Goal: Information Seeking & Learning: Find specific fact

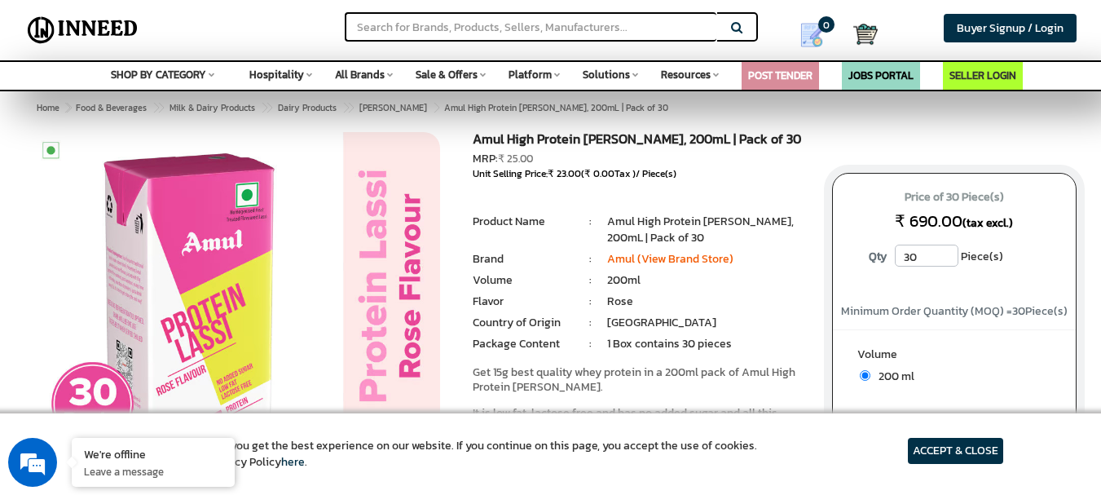
click at [953, 448] on article "ACCEPT & CLOSE" at bounding box center [955, 451] width 95 height 26
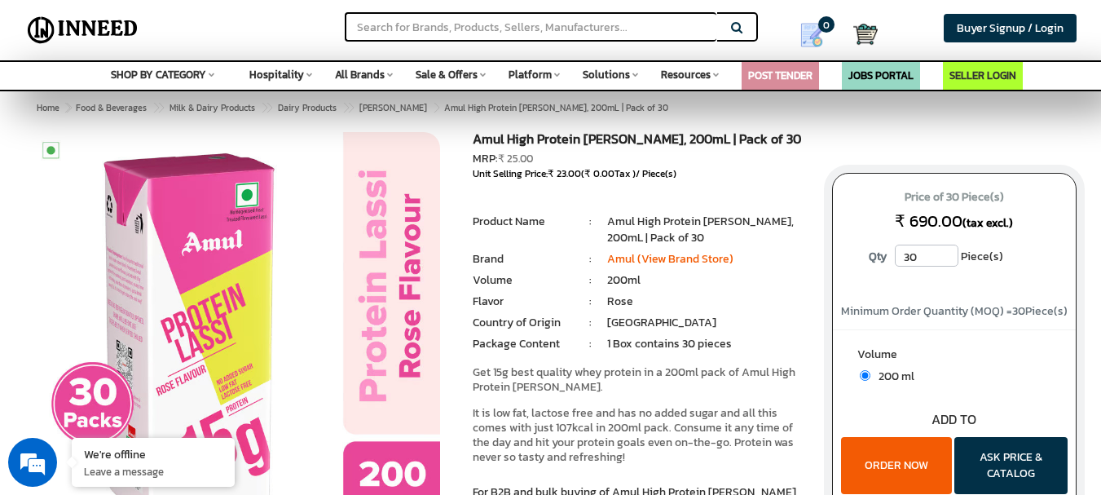
click at [891, 454] on button "ORDER NOW" at bounding box center [896, 465] width 111 height 57
click at [314, 104] on span "Dairy Products" at bounding box center [307, 107] width 59 height 13
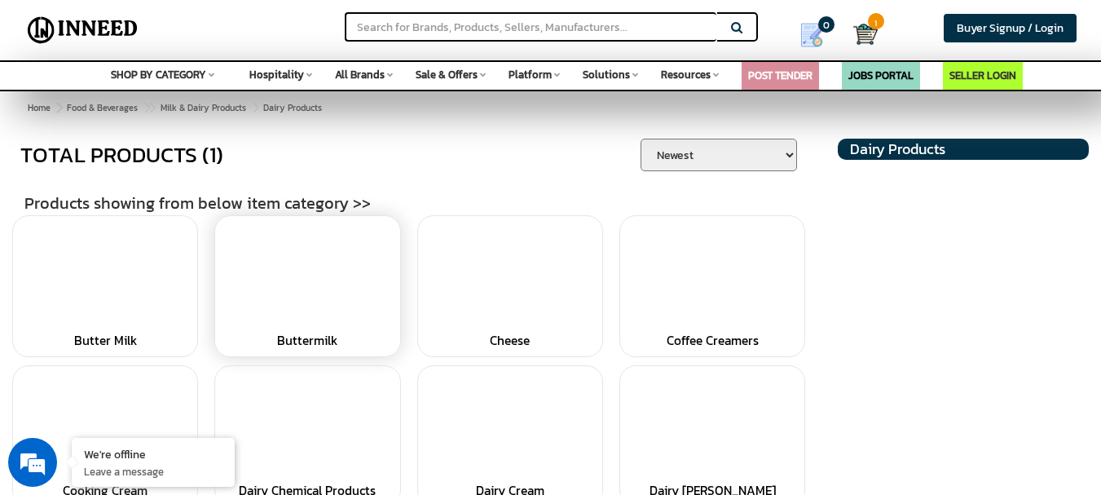
click at [366, 320] on link at bounding box center [307, 275] width 168 height 102
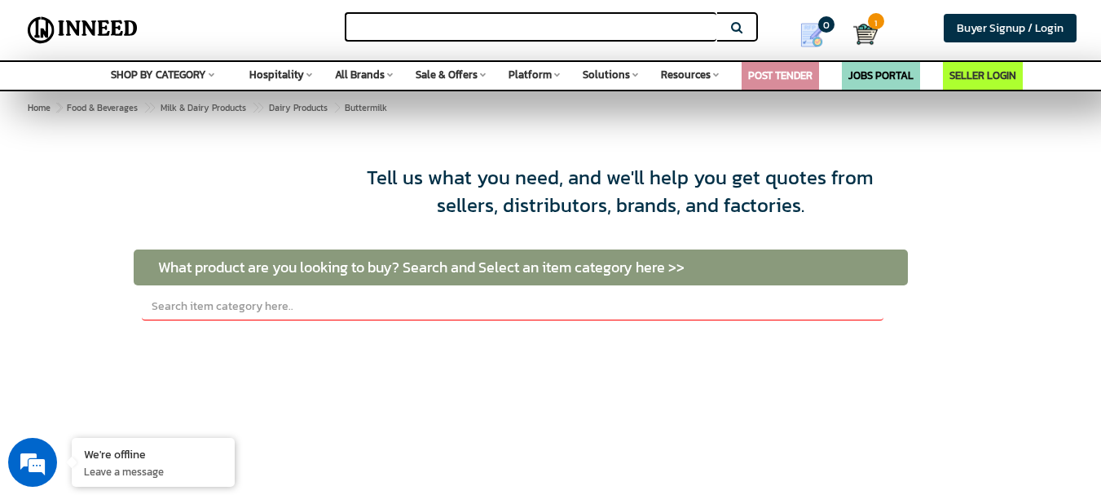
click at [443, 18] on input "text" at bounding box center [531, 26] width 372 height 29
type input "amul buttermilk"
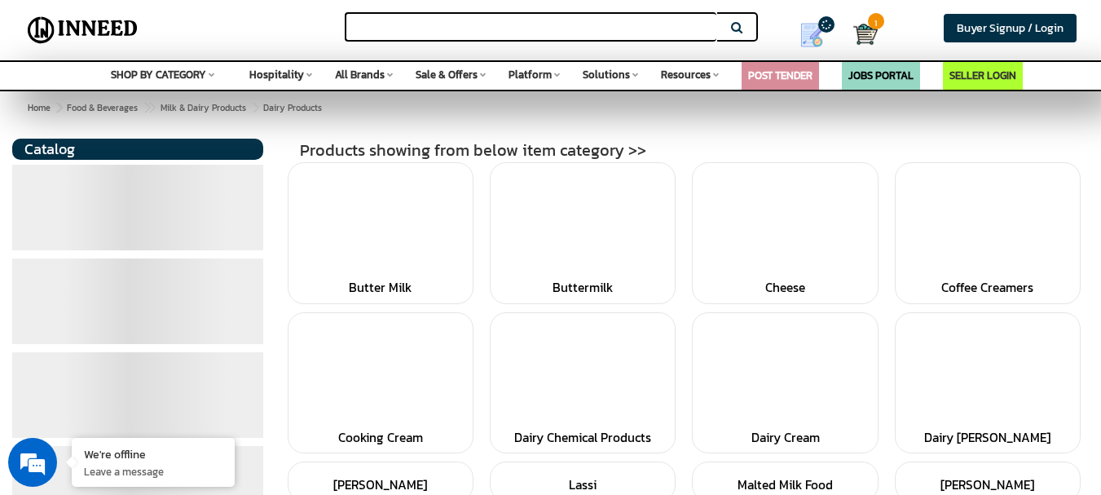
click at [443, 18] on input "text" at bounding box center [531, 26] width 372 height 29
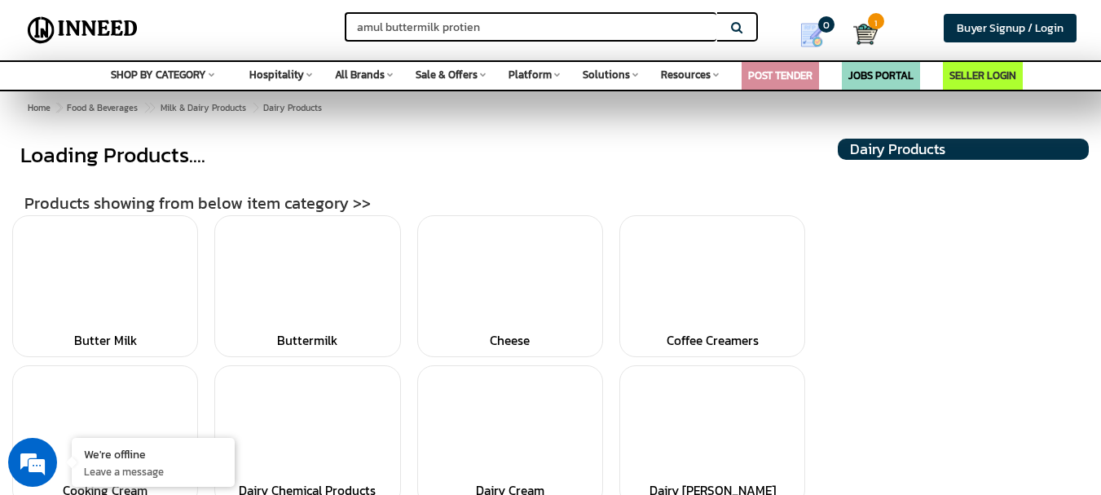
click at [717, 12] on button "Search" at bounding box center [737, 26] width 41 height 29
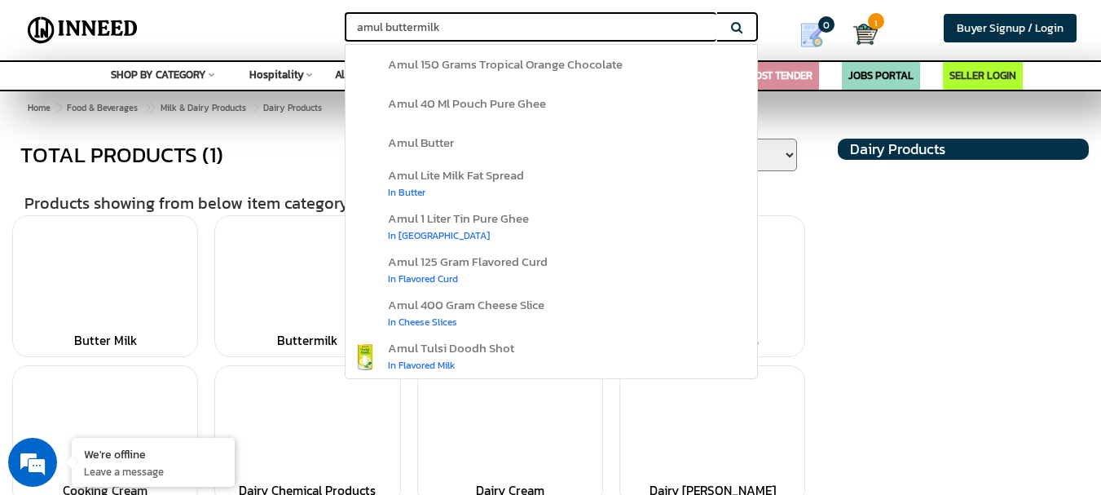
paste input "protien"
type input "amul high protien buttermilk"
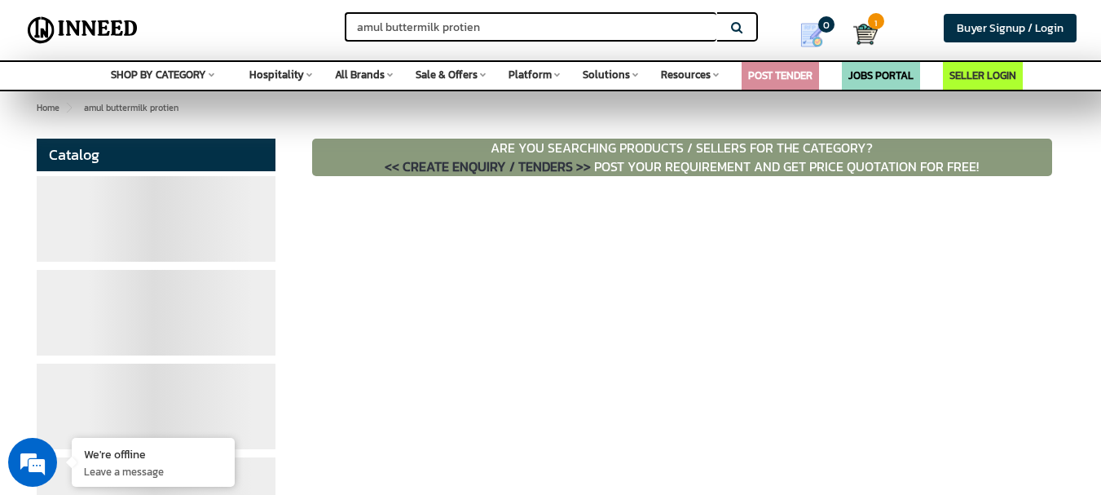
click at [573, 33] on input "amul buttermilk protien" at bounding box center [531, 26] width 372 height 29
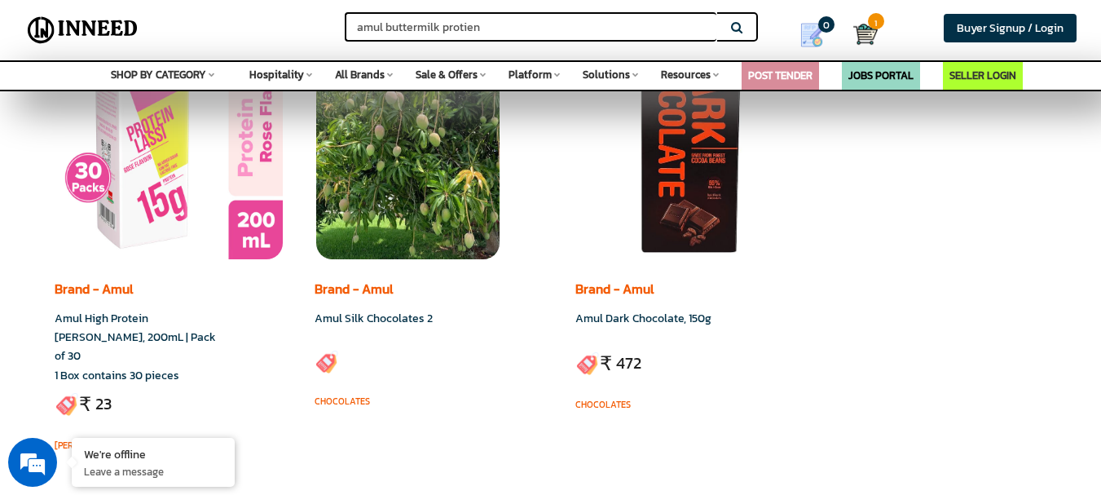
scroll to position [4166, 0]
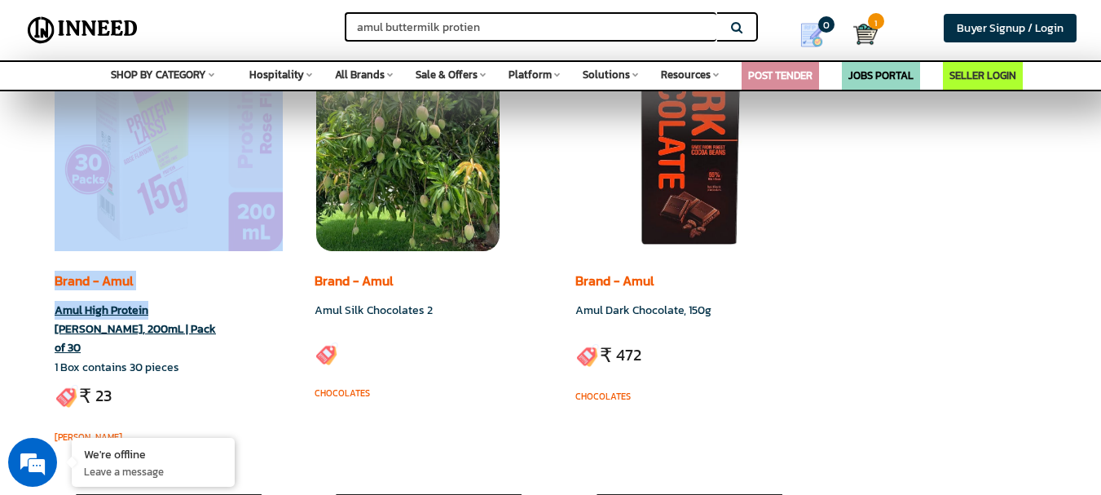
drag, startPoint x: 28, startPoint y: 289, endPoint x: 148, endPoint y: 293, distance: 119.9
click at [148, 293] on div "ARE YOU SEARCHING PRODUCTS / SELLERS FOR THE CATEGORY? << CREATE ENQUIRY / TEND…" at bounding box center [418, 388] width 789 height 8833
copy div "ARE YOU SEARCHING PRODUCTS / SELLERS FOR THE CATEGORY? << CREATE ENQUIRY / TEND…"
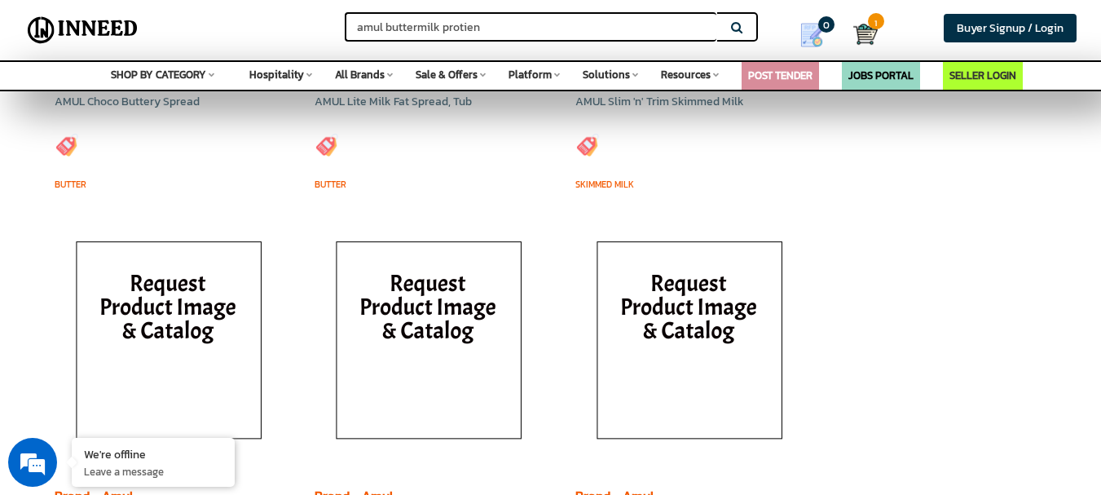
scroll to position [6594, 0]
click at [503, 30] on input "amul buttermilk protien" at bounding box center [531, 26] width 372 height 29
type input "high protien"
click at [717, 12] on button "Search" at bounding box center [737, 26] width 41 height 29
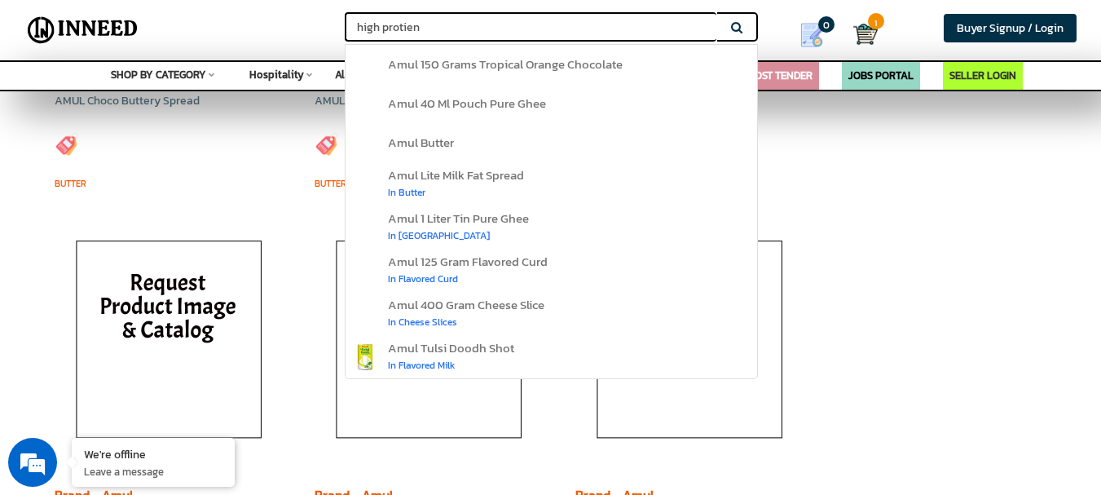
click at [451, 27] on input "high protien" at bounding box center [531, 26] width 372 height 29
click at [744, 29] on button "Search" at bounding box center [737, 26] width 41 height 29
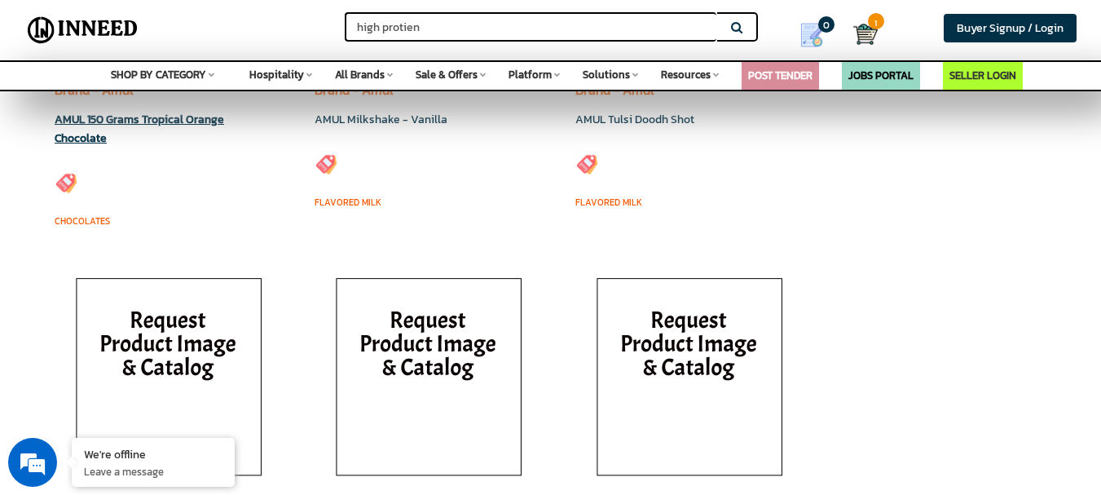
scroll to position [716, 0]
